Goal: Navigation & Orientation: Find specific page/section

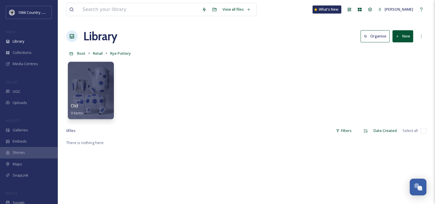
scroll to position [840, 0]
click at [334, 117] on div "Old 9 items" at bounding box center [246, 92] width 360 height 66
click at [197, 117] on div "Old 9 items" at bounding box center [246, 92] width 360 height 66
click at [97, 52] on span "Retail" at bounding box center [98, 53] width 10 height 5
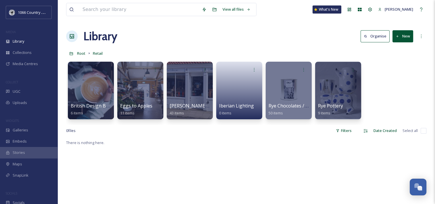
click at [204, 39] on div "Library Organise New" at bounding box center [246, 36] width 360 height 17
click at [82, 52] on span "Root" at bounding box center [81, 53] width 8 height 5
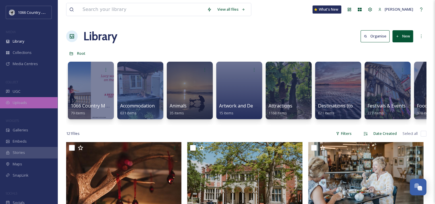
click at [25, 102] on span "Uploads" at bounding box center [20, 102] width 14 height 5
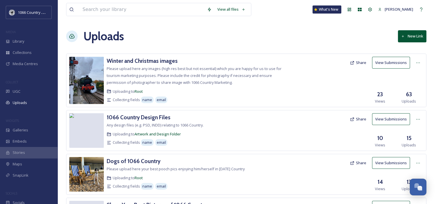
click at [195, 40] on div "Uploads New Link" at bounding box center [246, 36] width 360 height 17
click at [162, 23] on div "View all files What's New [PERSON_NAME] Uploads New Link Winter and Christmas i…" at bounding box center [247, 152] width 378 height 305
click at [26, 37] on div "Library" at bounding box center [29, 41] width 58 height 11
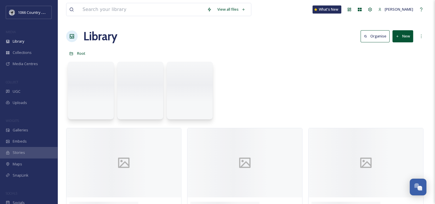
scroll to position [845, 0]
